Goal: Navigation & Orientation: Understand site structure

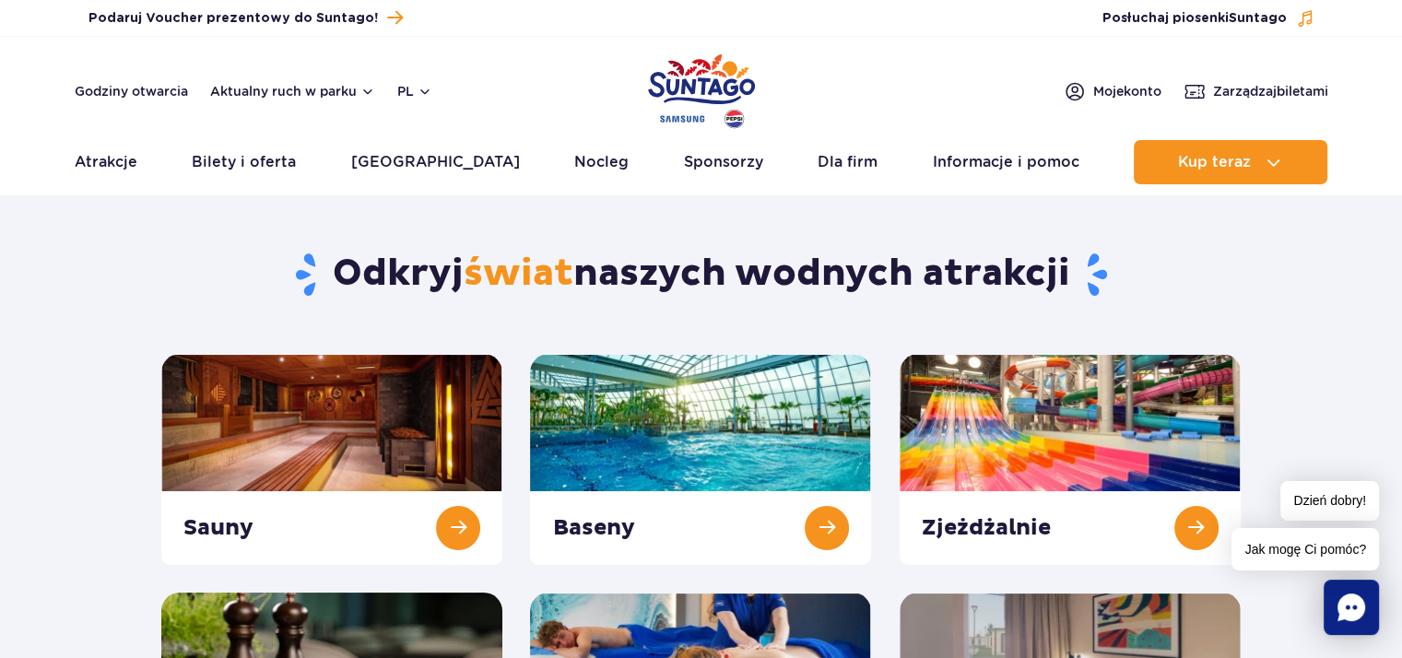
click at [656, 84] on img "Park of Poland" at bounding box center [701, 91] width 107 height 85
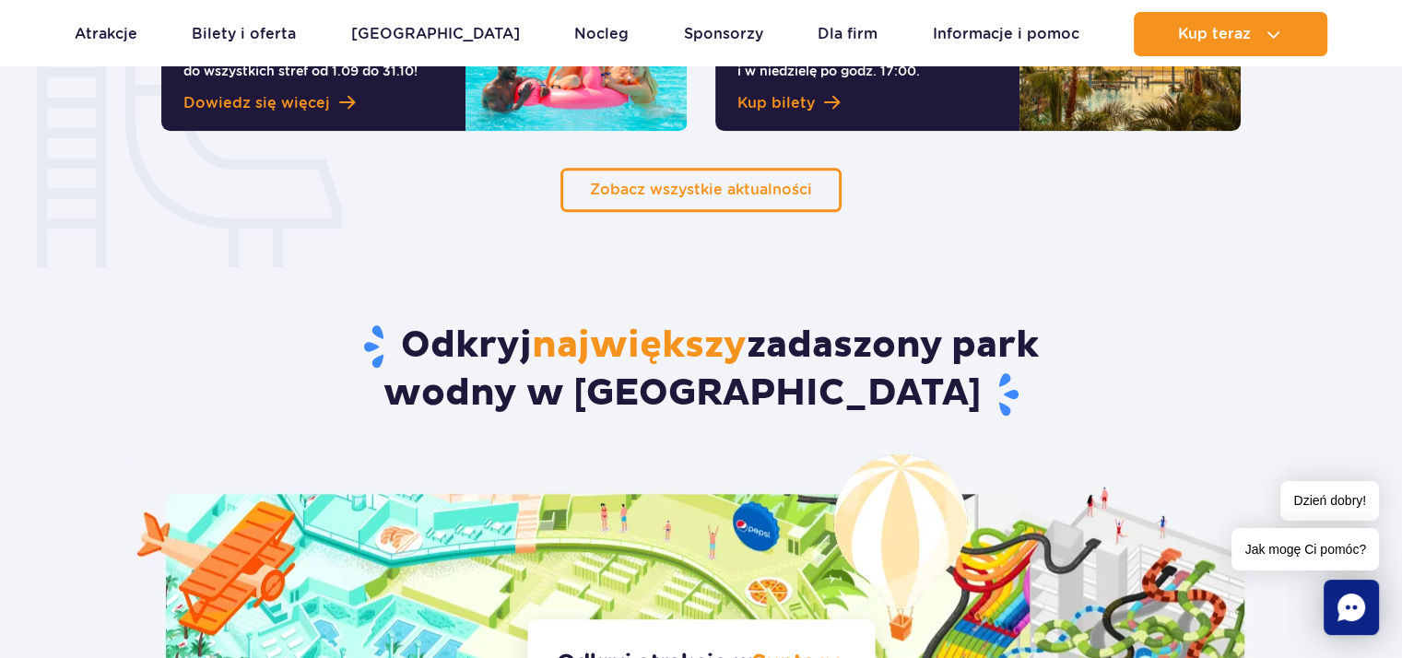
scroll to position [1844, 0]
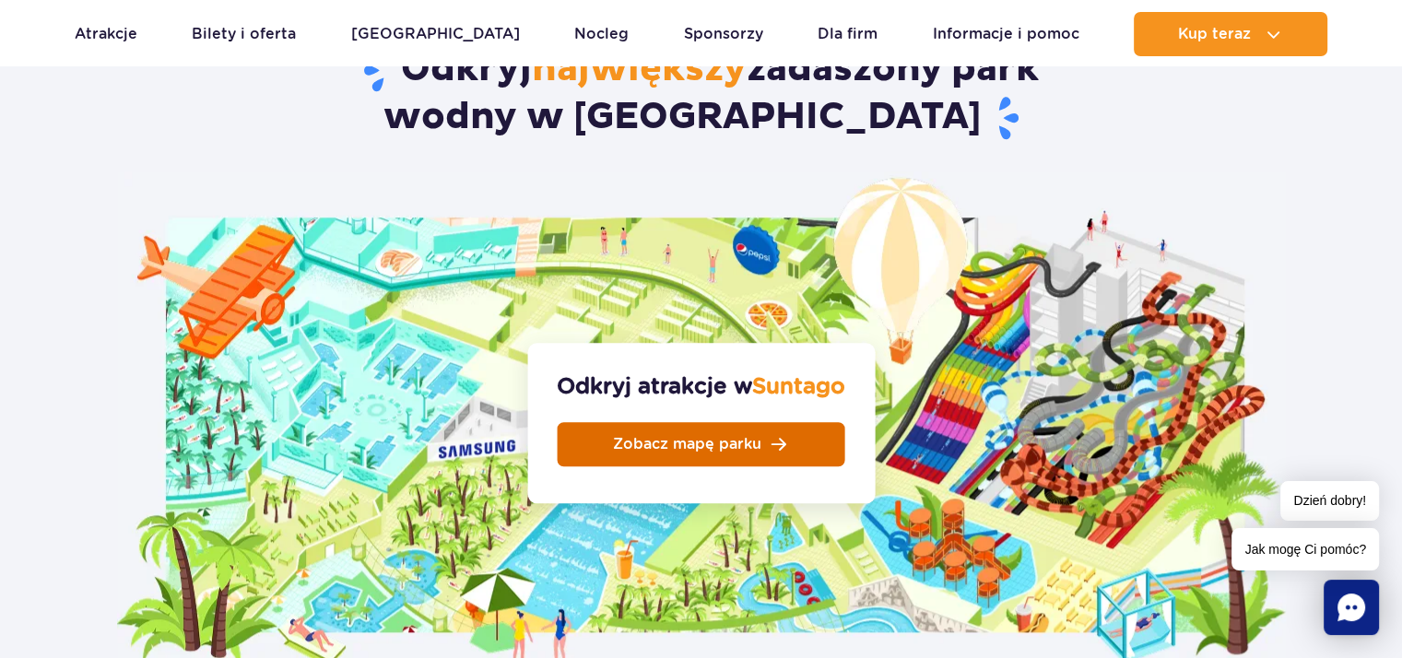
click at [748, 422] on link "Zobacz mapę parku" at bounding box center [702, 444] width 288 height 44
